Goal: Information Seeking & Learning: Learn about a topic

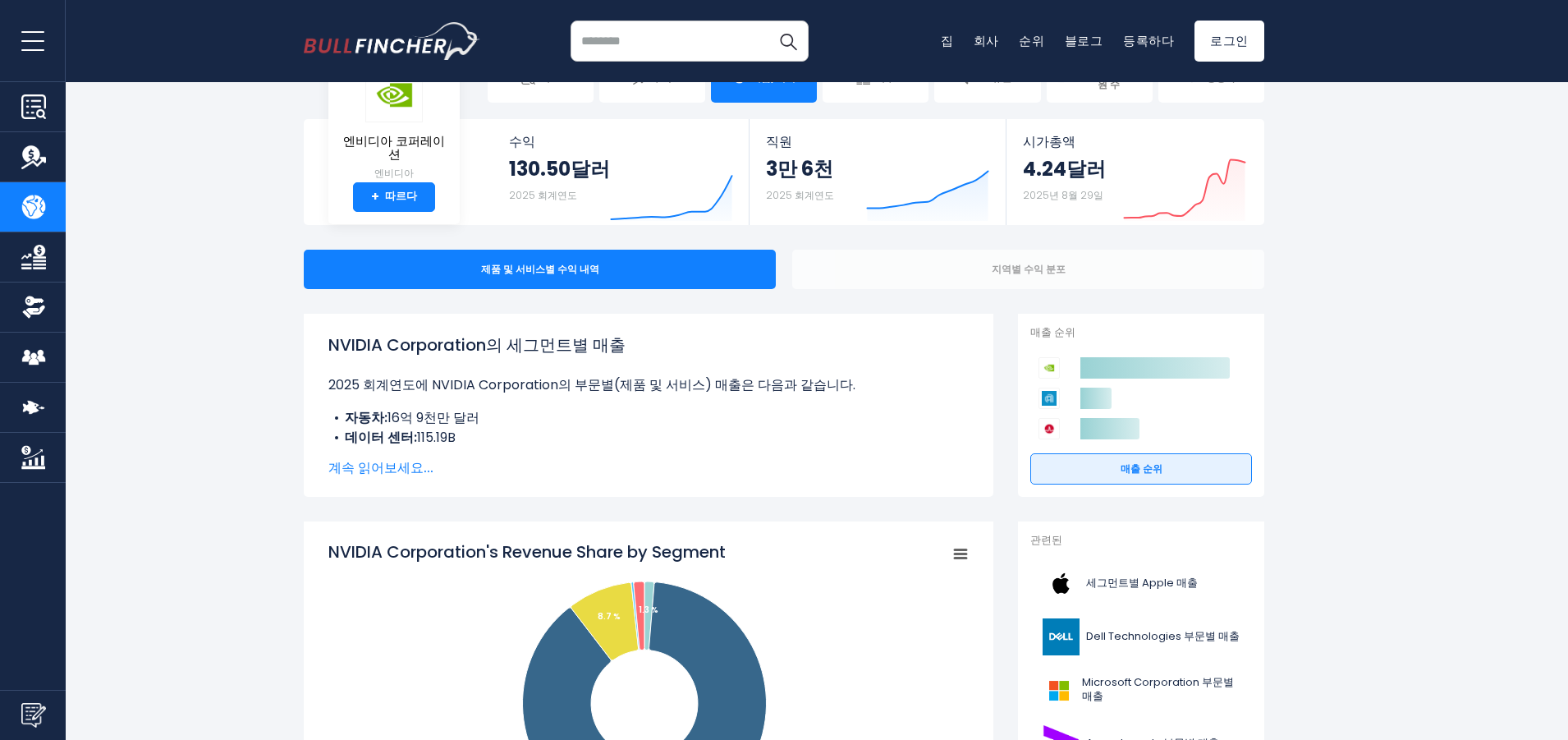
scroll to position [82, 0]
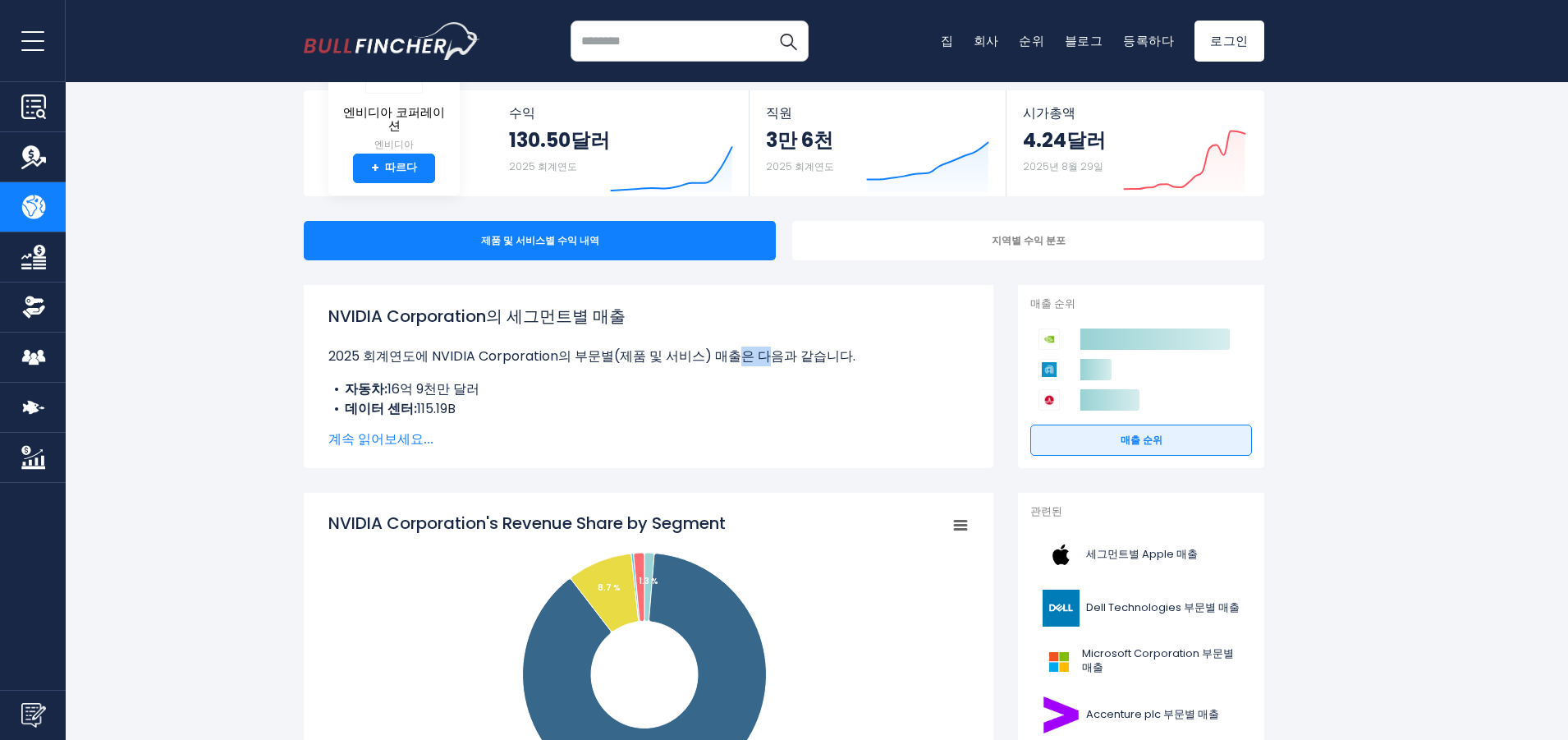
drag, startPoint x: 741, startPoint y: 347, endPoint x: 778, endPoint y: 350, distance: 37.1
click at [778, 350] on font "2025 회계연도에 NVIDIA Corporation의 부문별(제품 및 서비스) 매출은 다음과 같습니다." at bounding box center [591, 356] width 527 height 19
click at [11, 333] on link "CEO Salary / Employees" at bounding box center [33, 357] width 66 height 49
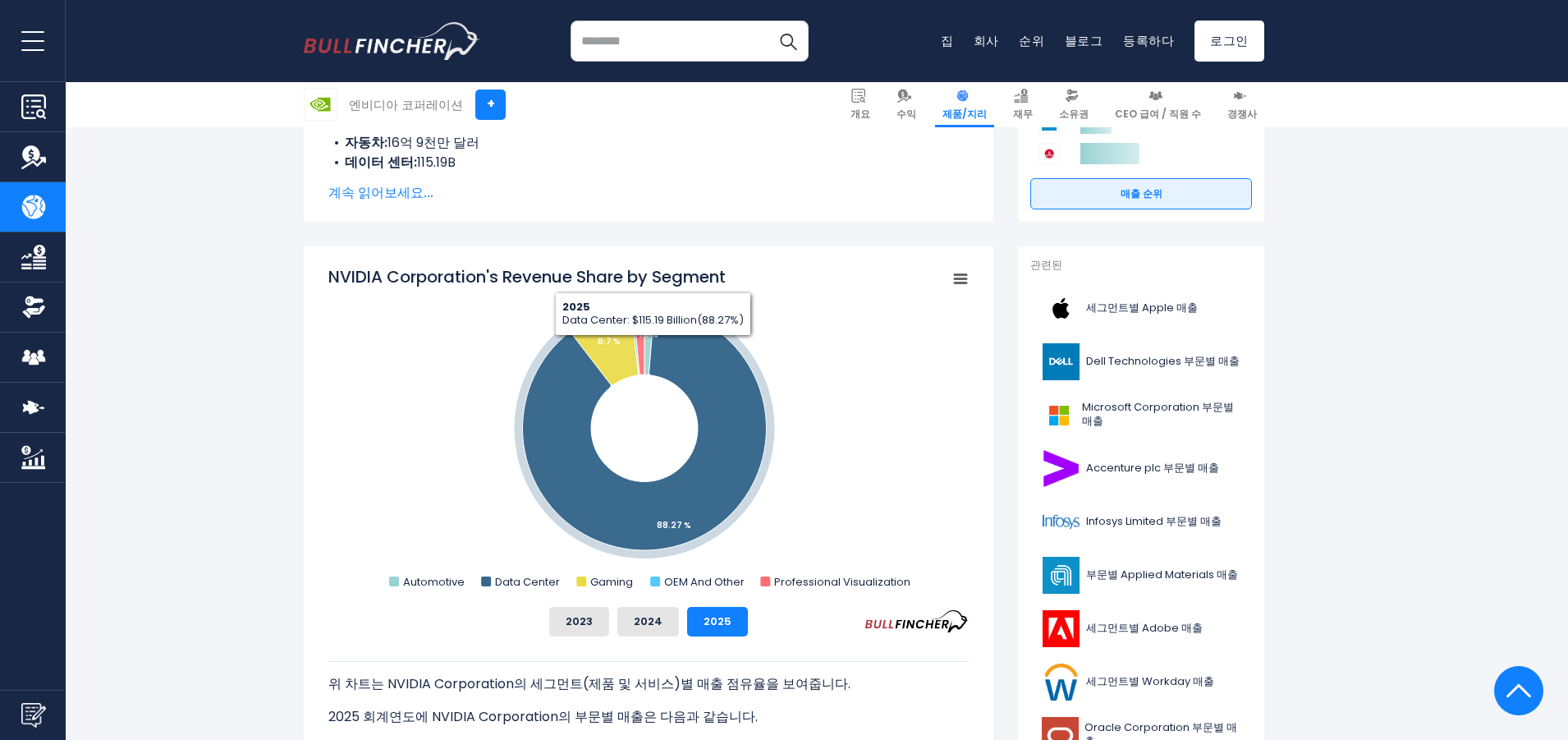
scroll to position [656, 0]
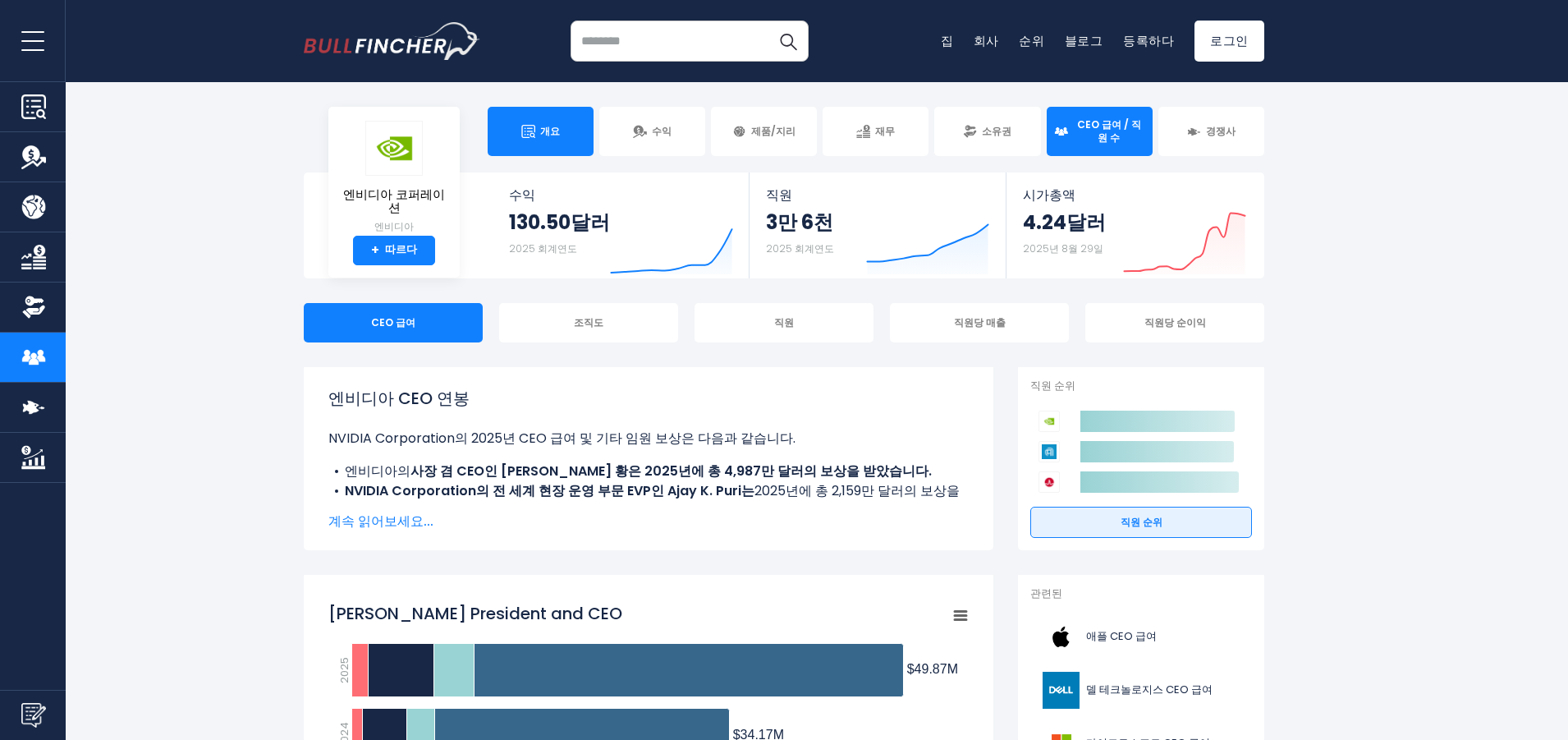
click at [544, 138] on font "개요" at bounding box center [549, 130] width 20 height 14
